Goal: Transaction & Acquisition: Purchase product/service

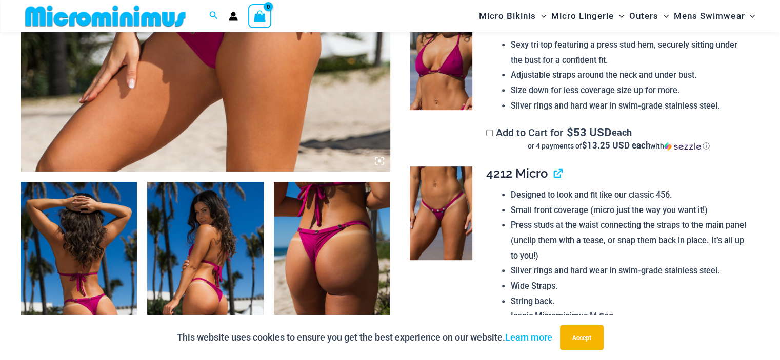
scroll to position [594, 0]
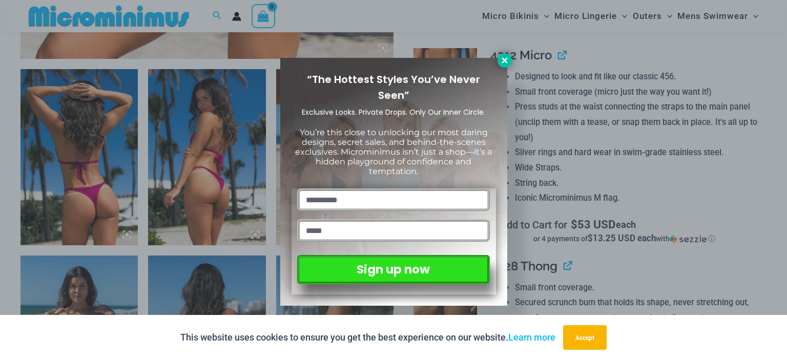
click at [503, 61] on icon at bounding box center [505, 60] width 6 height 6
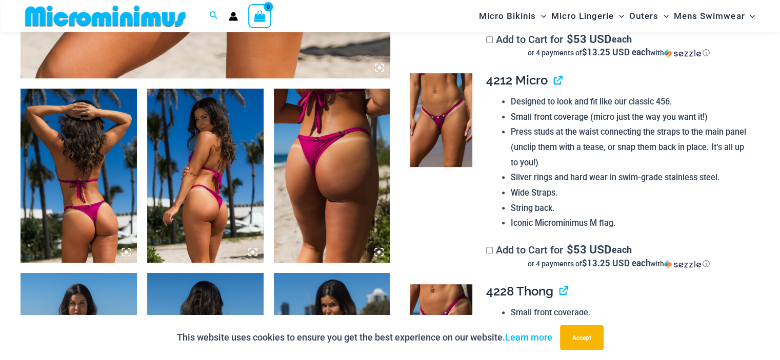
scroll to position [569, 0]
click at [432, 104] on img at bounding box center [441, 120] width 63 height 94
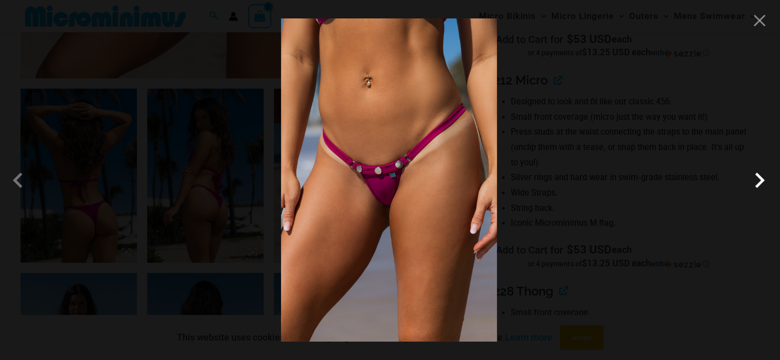
click at [762, 178] on span at bounding box center [759, 180] width 31 height 31
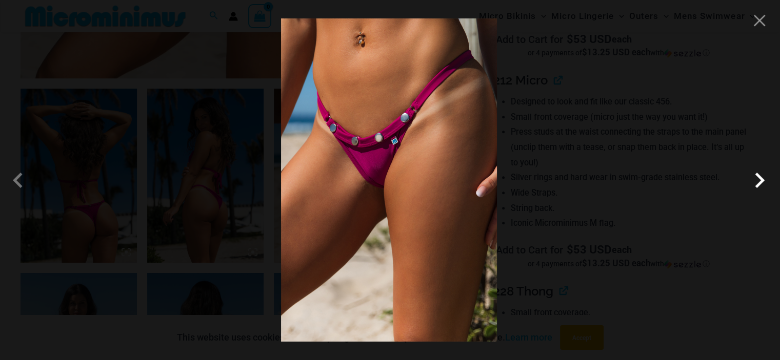
click at [762, 178] on span at bounding box center [759, 180] width 31 height 31
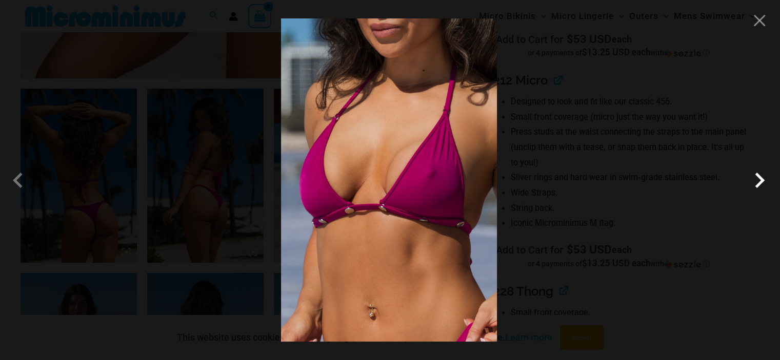
click at [762, 178] on span at bounding box center [759, 180] width 31 height 31
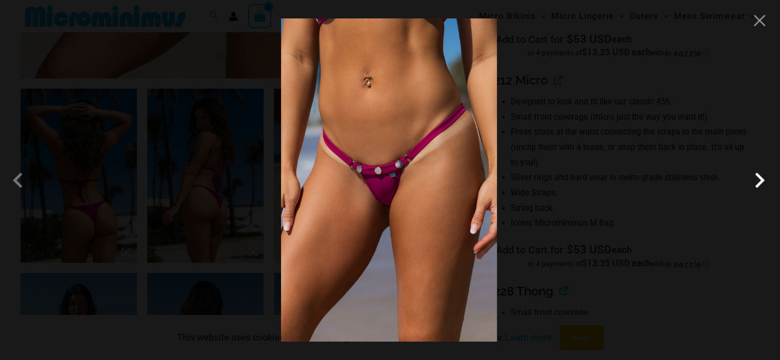
click at [762, 178] on span at bounding box center [759, 180] width 31 height 31
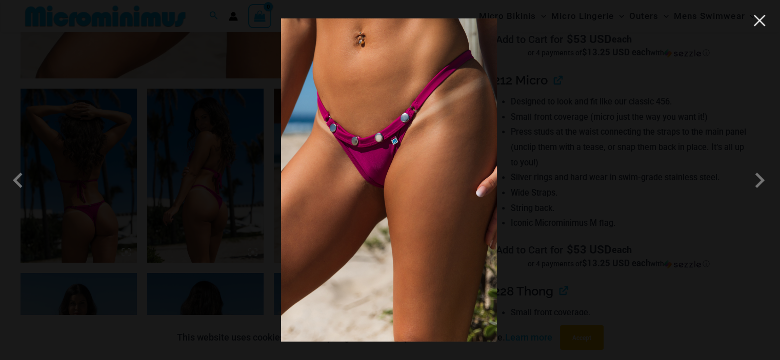
click at [756, 19] on button "Close" at bounding box center [758, 20] width 15 height 15
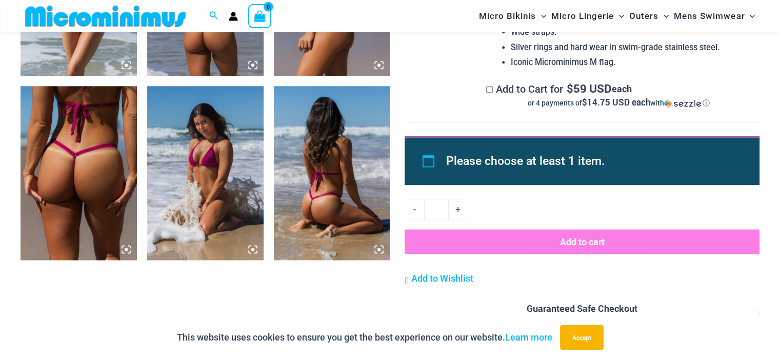
scroll to position [949, 0]
